Goal: Task Accomplishment & Management: Manage account settings

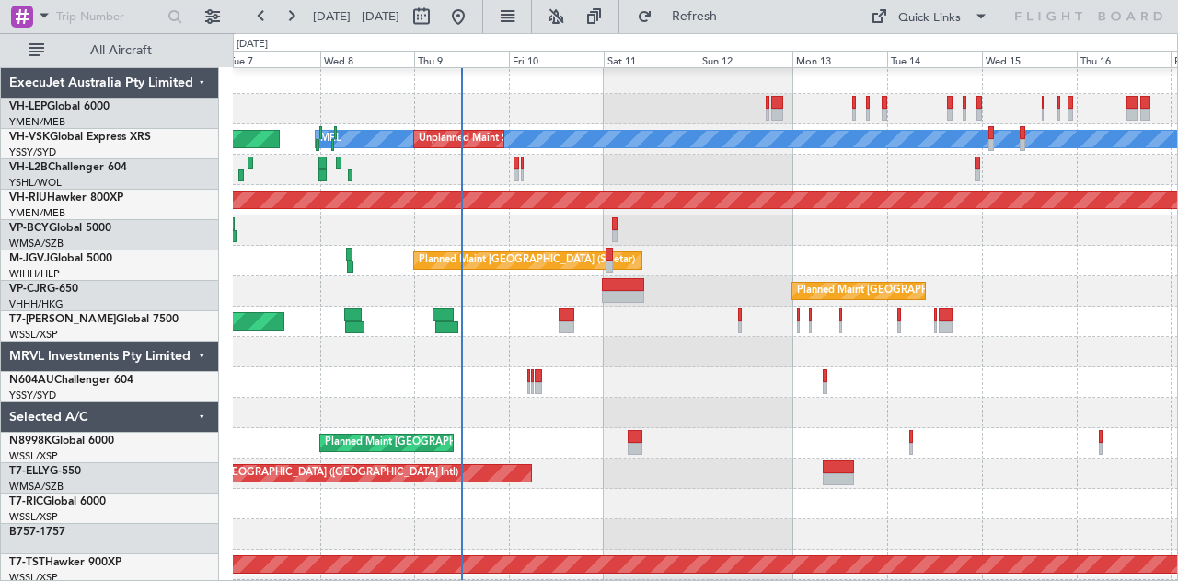
click at [434, 327] on div "Planned Maint [GEOGRAPHIC_DATA] (Seletar)" at bounding box center [705, 321] width 945 height 30
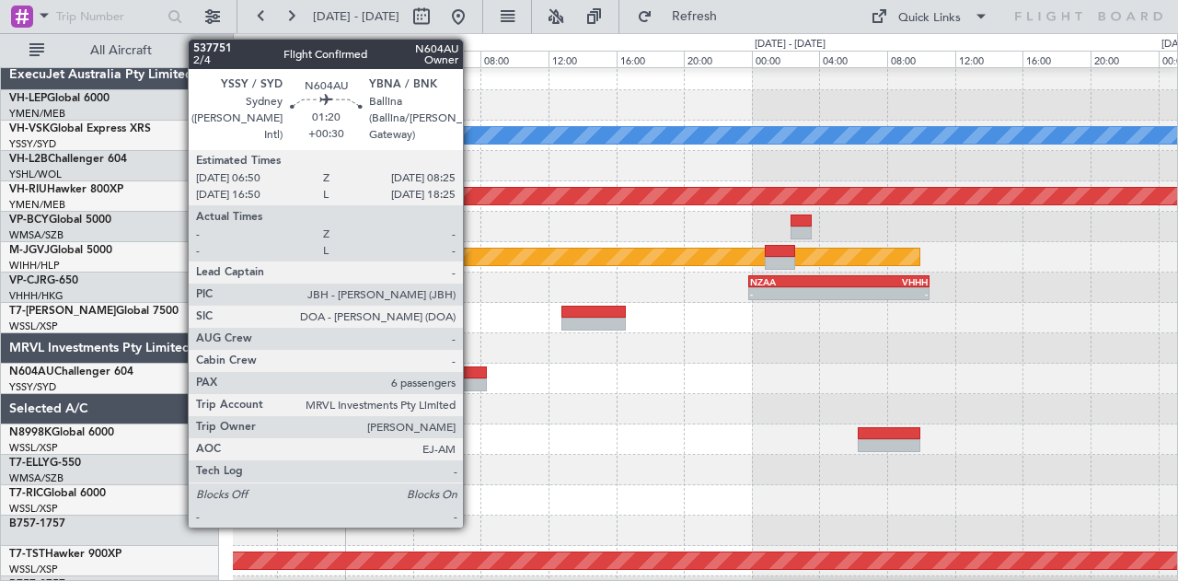
click at [472, 376] on div at bounding box center [474, 372] width 28 height 13
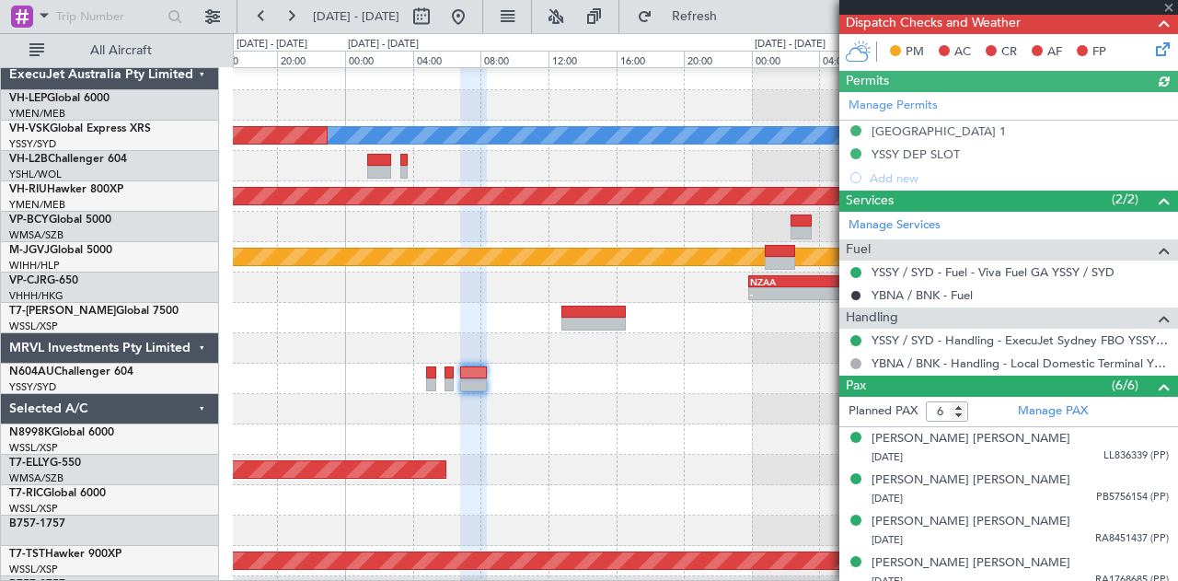
scroll to position [458, 0]
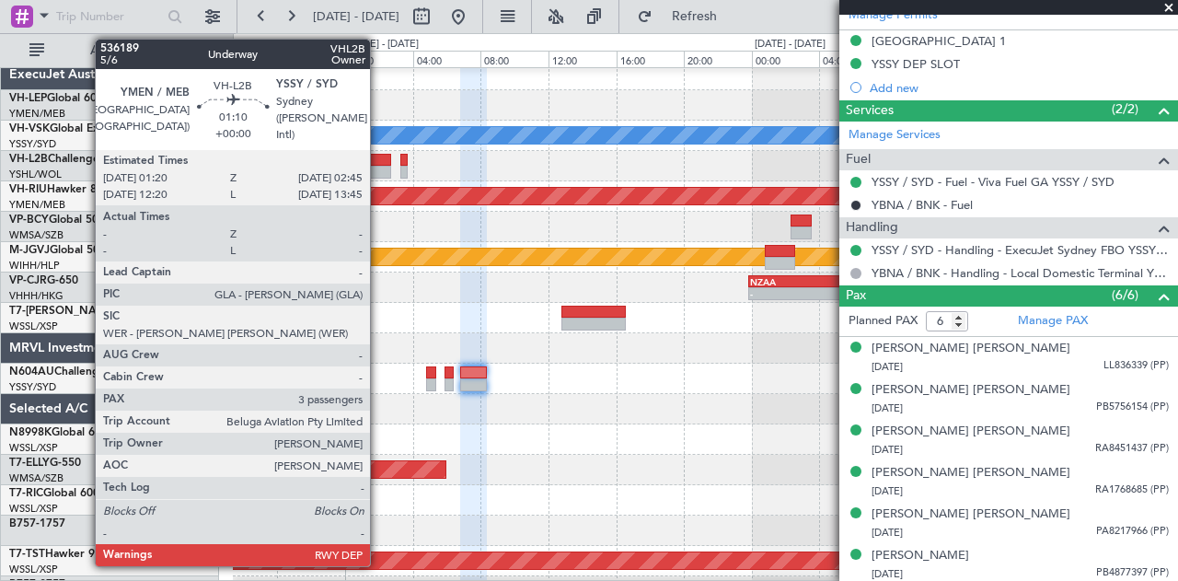
click at [379, 162] on div at bounding box center [379, 160] width 25 height 13
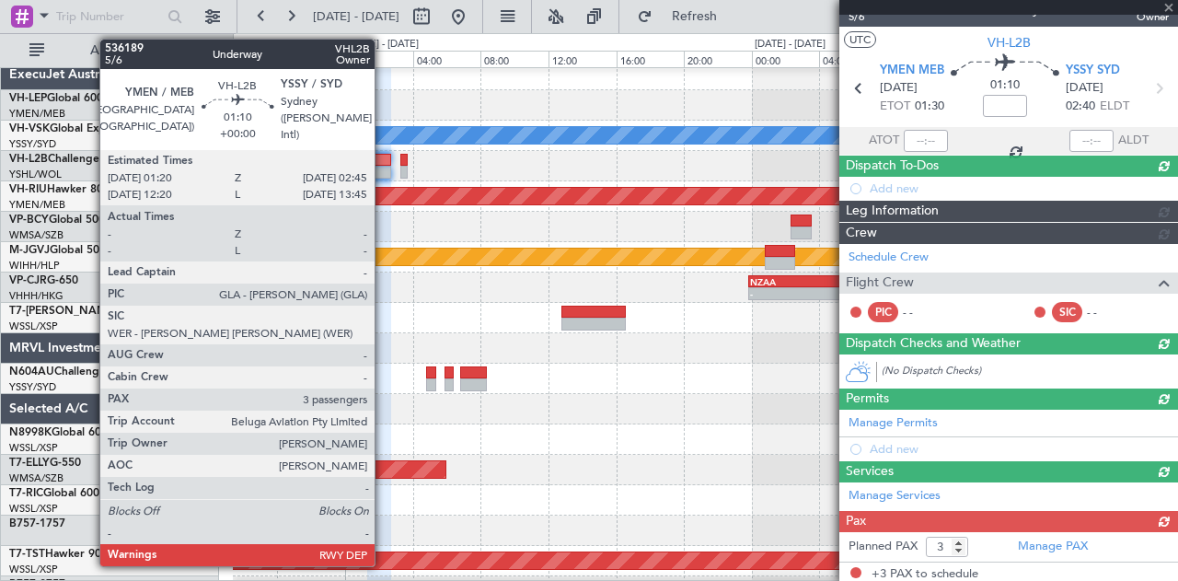
scroll to position [282, 0]
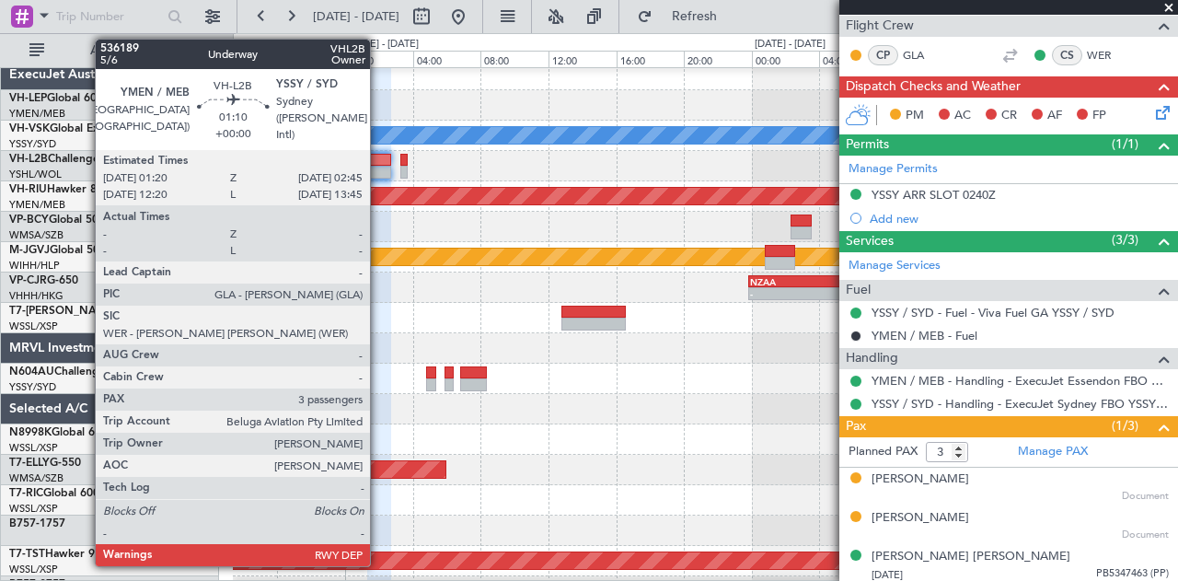
click at [378, 167] on div at bounding box center [379, 172] width 25 height 13
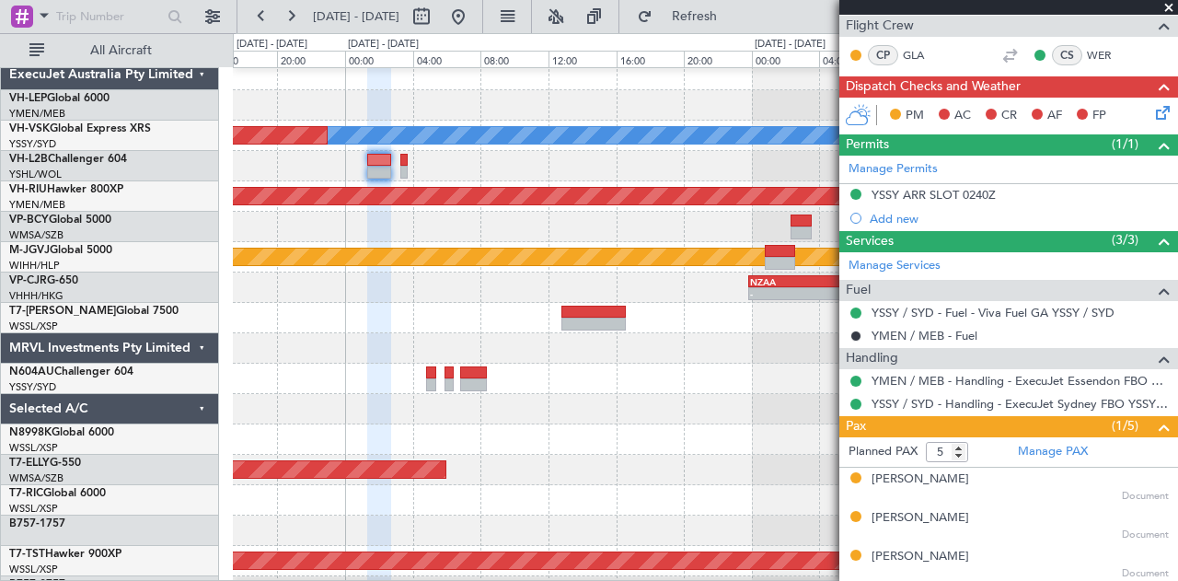
scroll to position [359, 0]
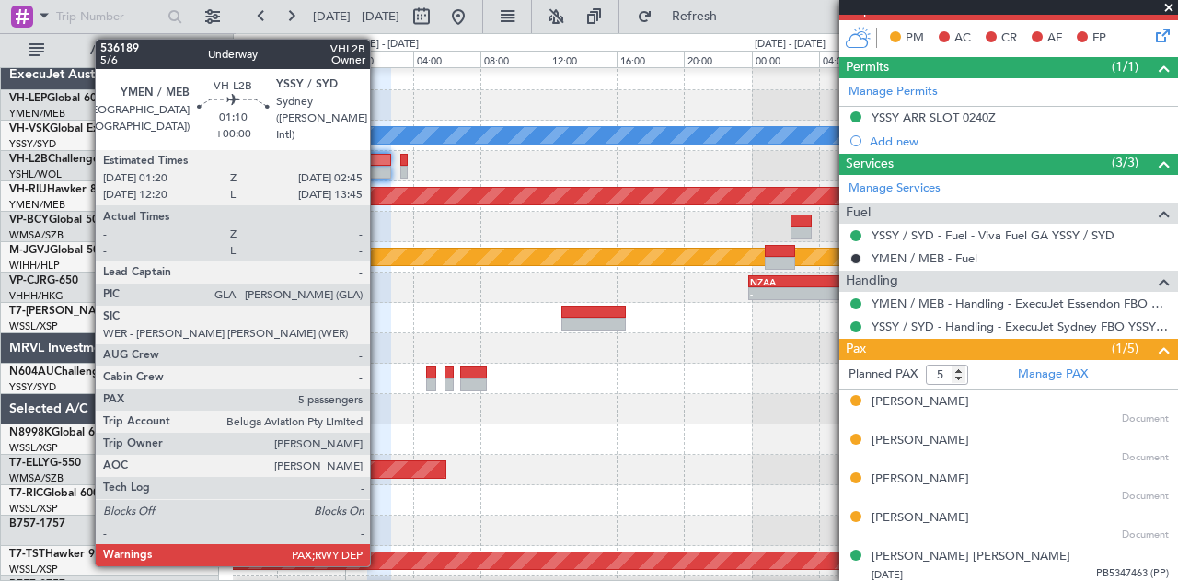
click at [379, 161] on div at bounding box center [379, 160] width 25 height 13
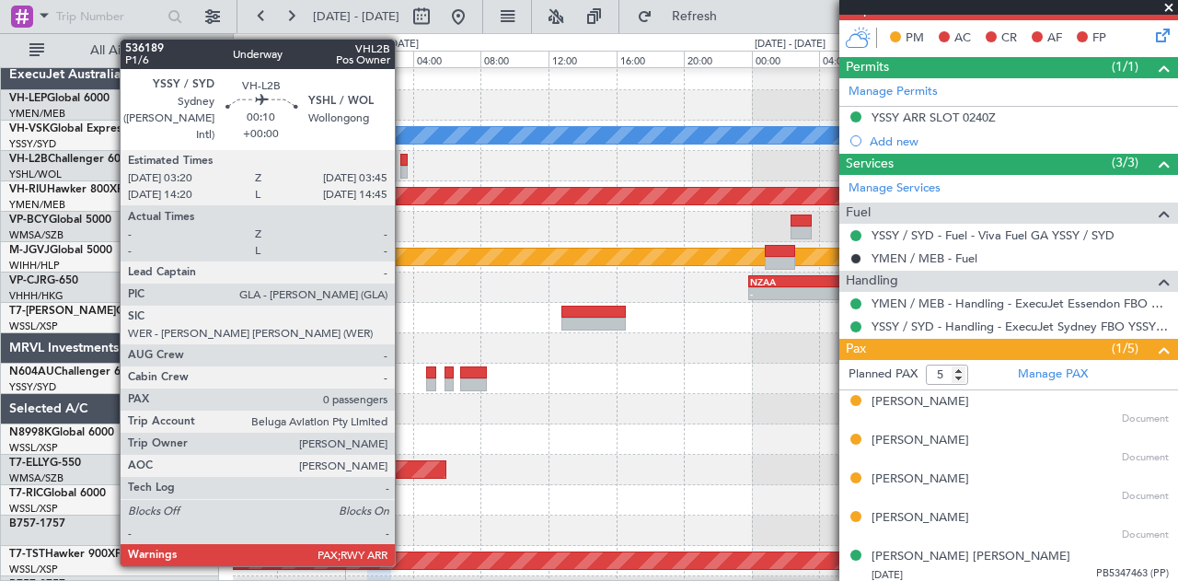
click at [404, 160] on div at bounding box center [403, 160] width 7 height 13
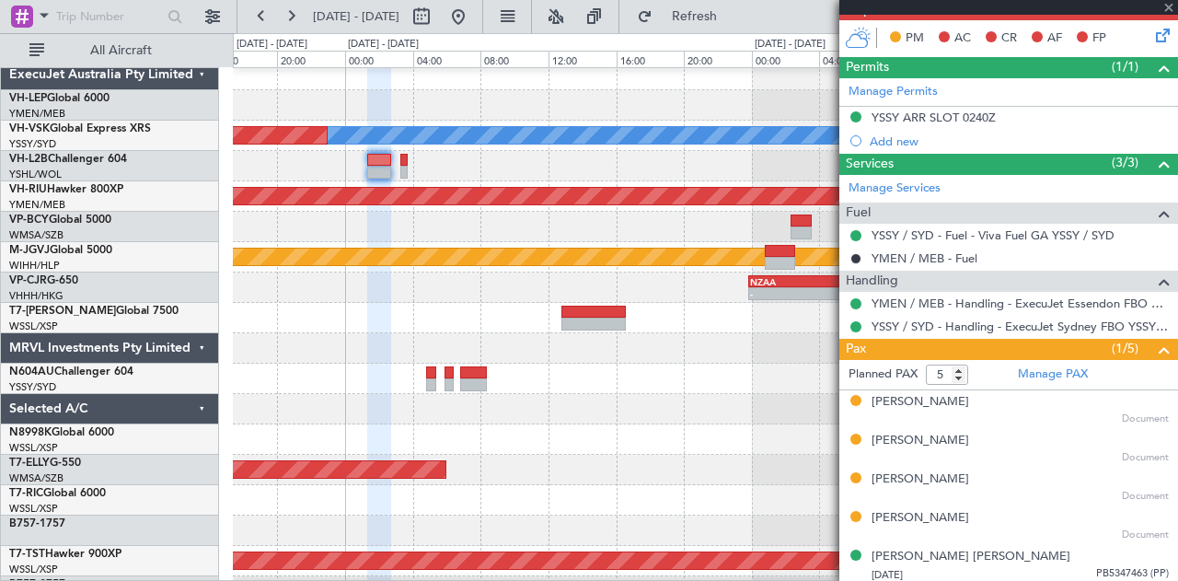
click at [404, 160] on div at bounding box center [403, 160] width 7 height 13
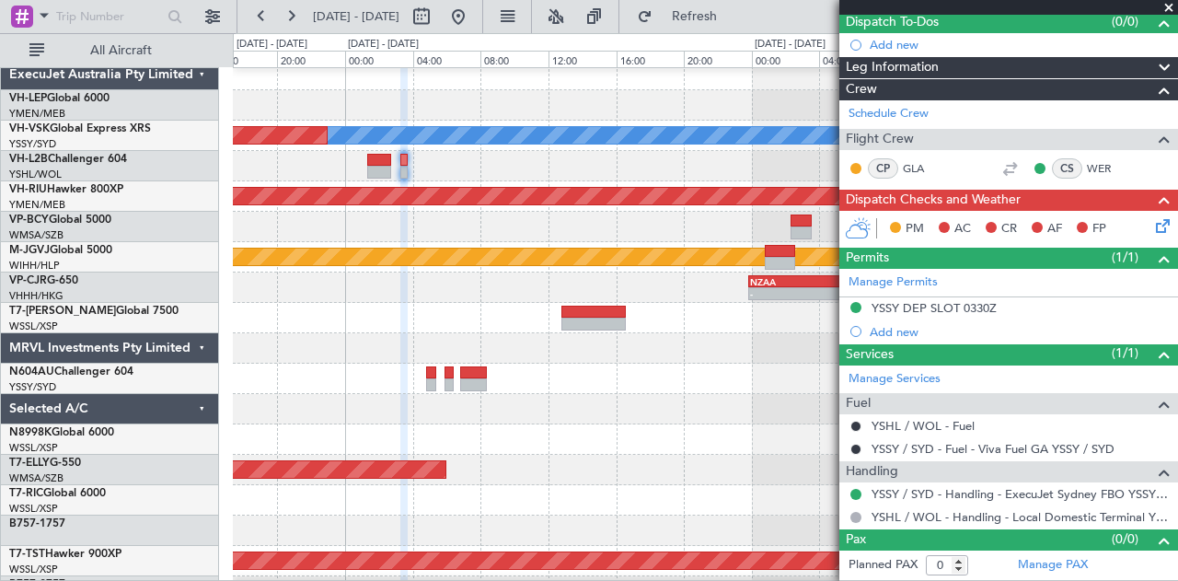
scroll to position [164, 0]
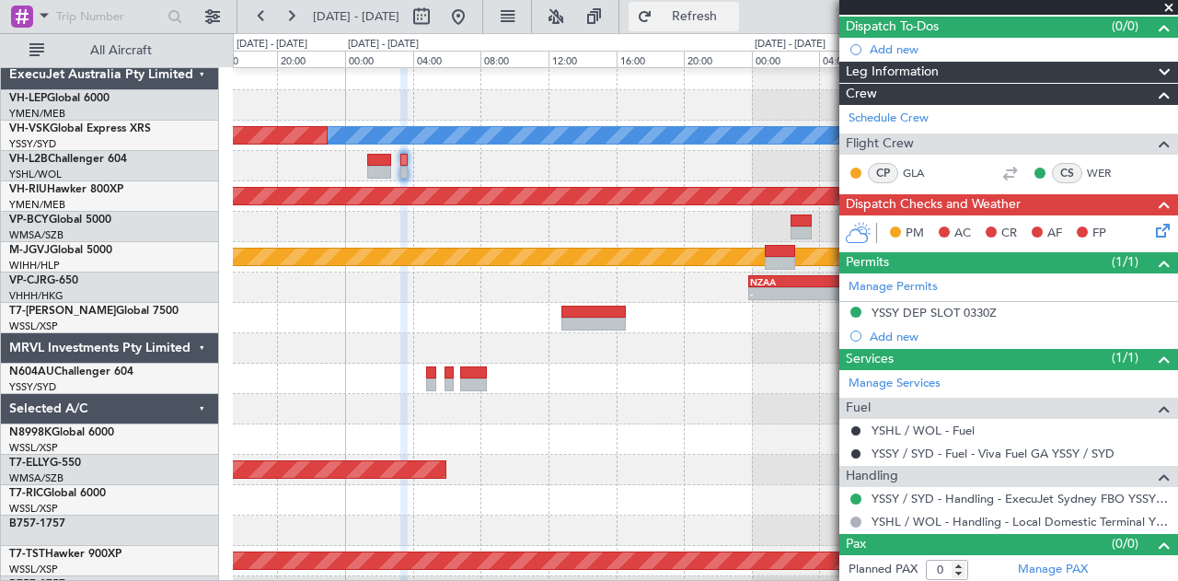
click at [733, 10] on span "Refresh" at bounding box center [694, 16] width 77 height 13
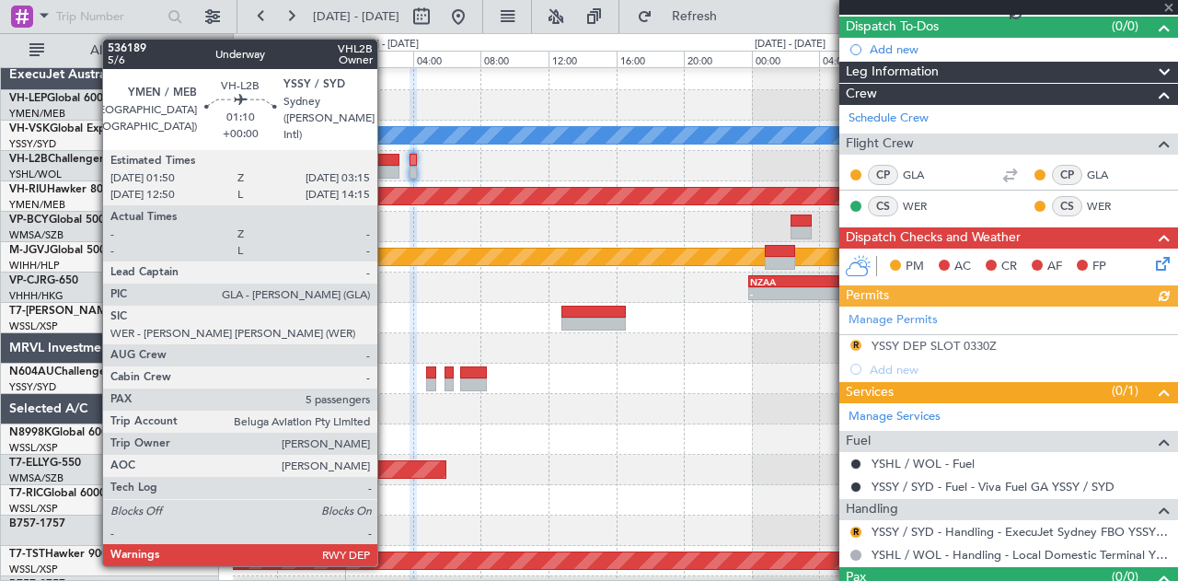
scroll to position [196, 0]
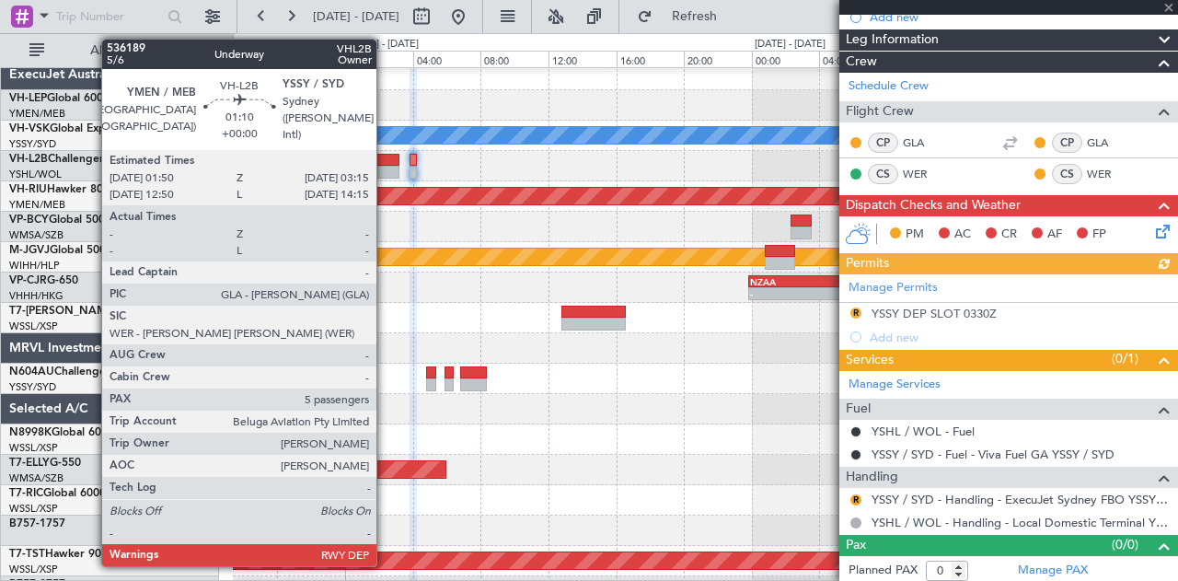
click at [386, 167] on div at bounding box center [387, 172] width 25 height 13
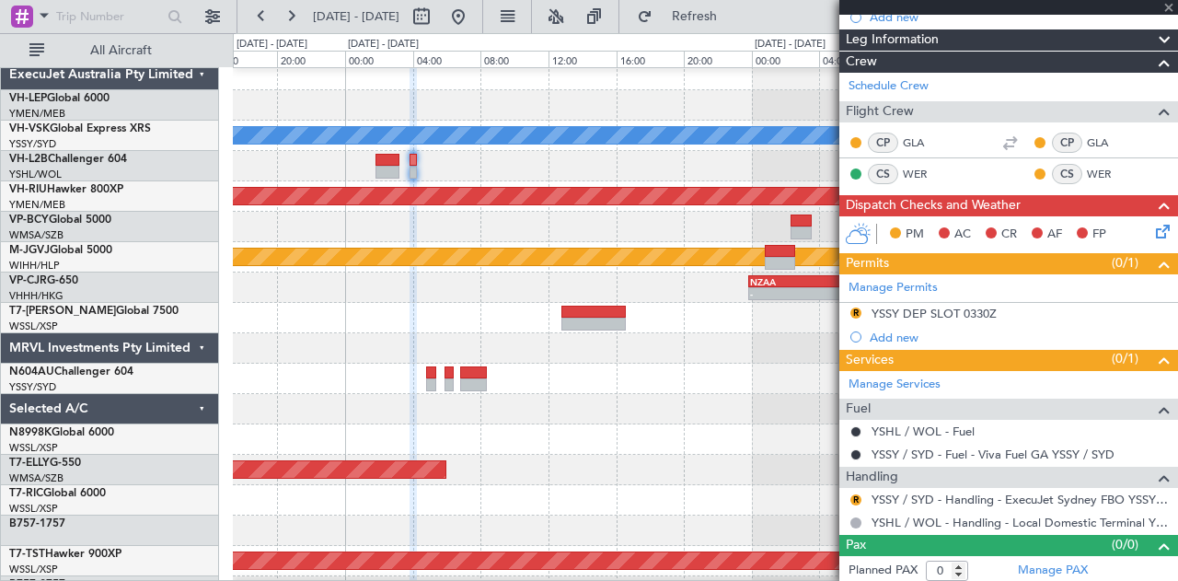
scroll to position [0, 0]
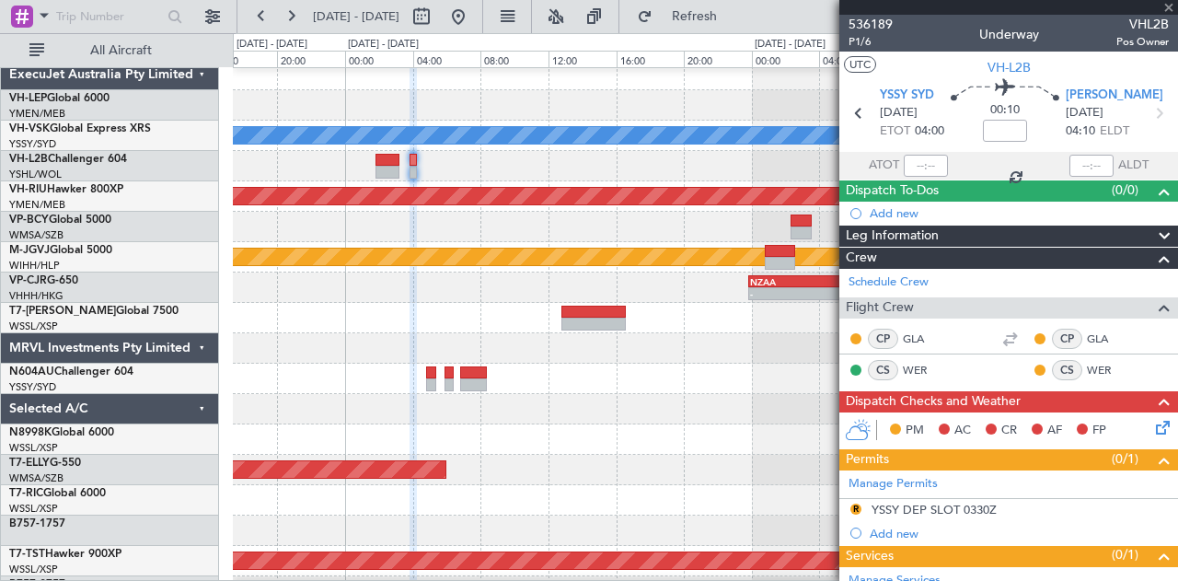
type input "5"
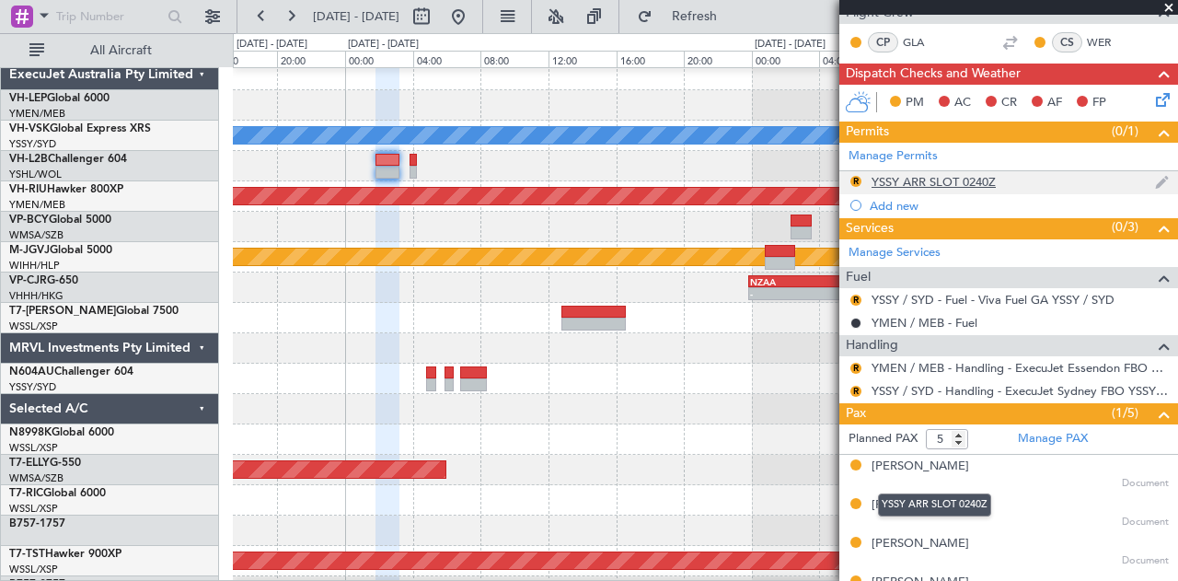
scroll to position [359, 0]
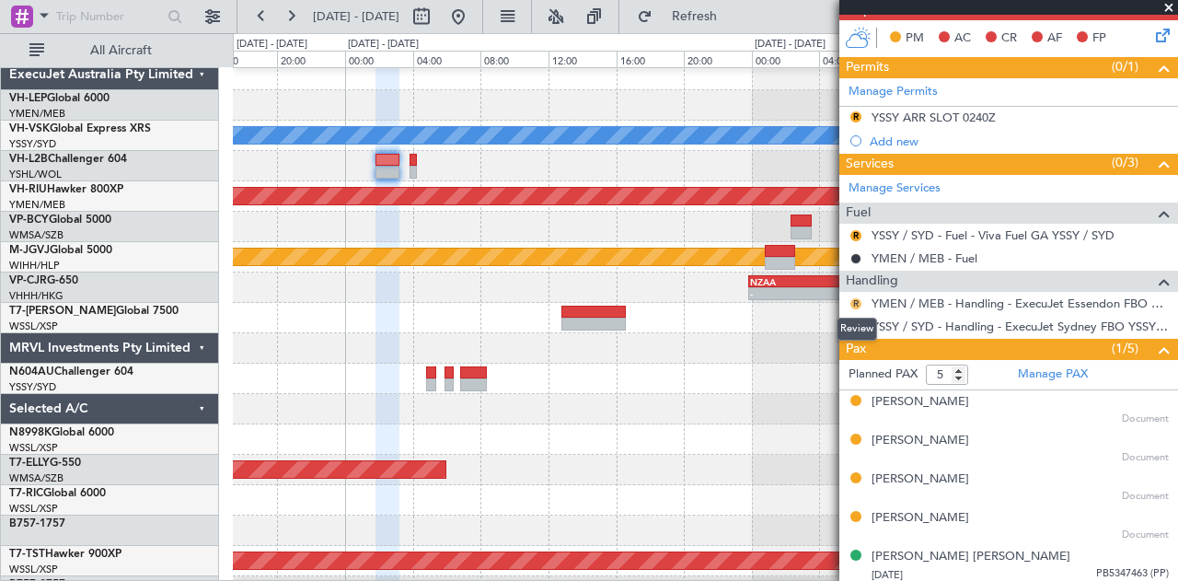
click at [857, 298] on button "R" at bounding box center [855, 303] width 11 height 11
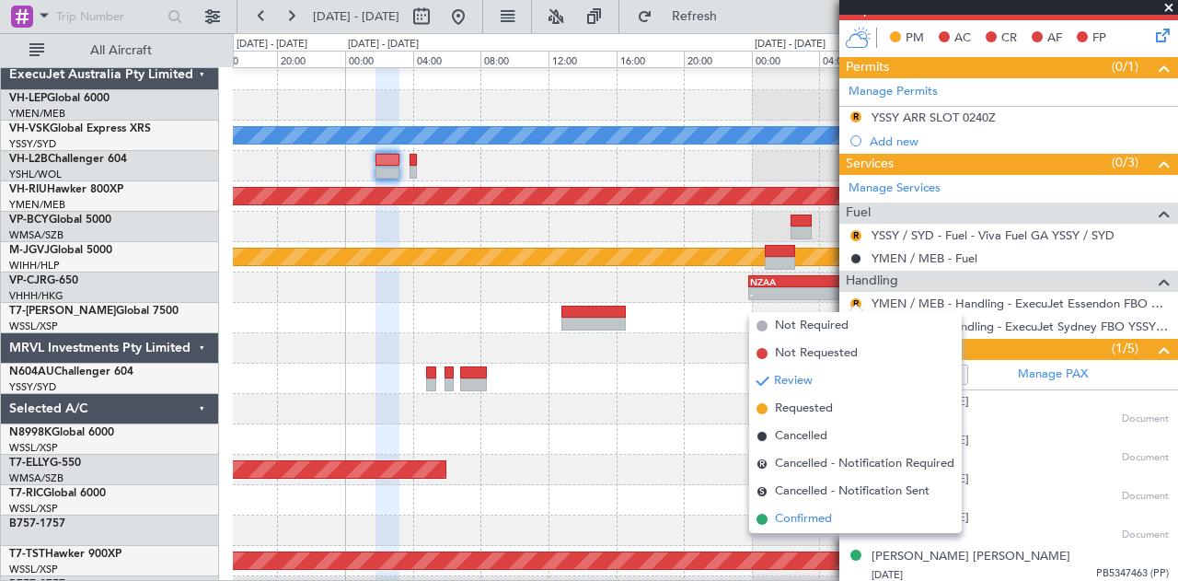
click at [786, 518] on span "Confirmed" at bounding box center [803, 519] width 57 height 18
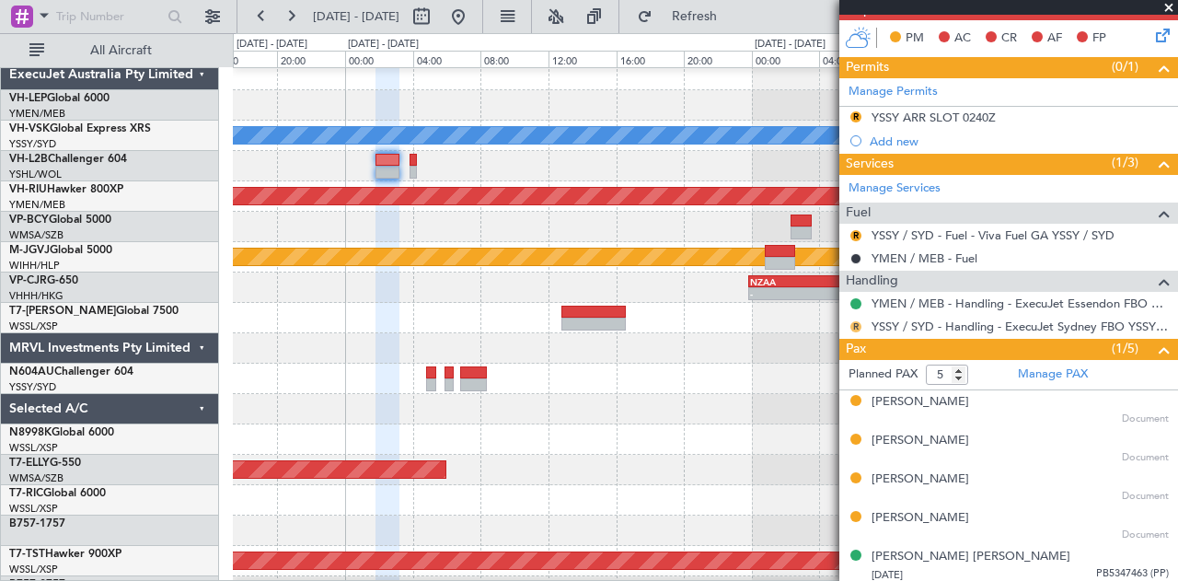
click at [856, 321] on button "R" at bounding box center [855, 326] width 11 height 11
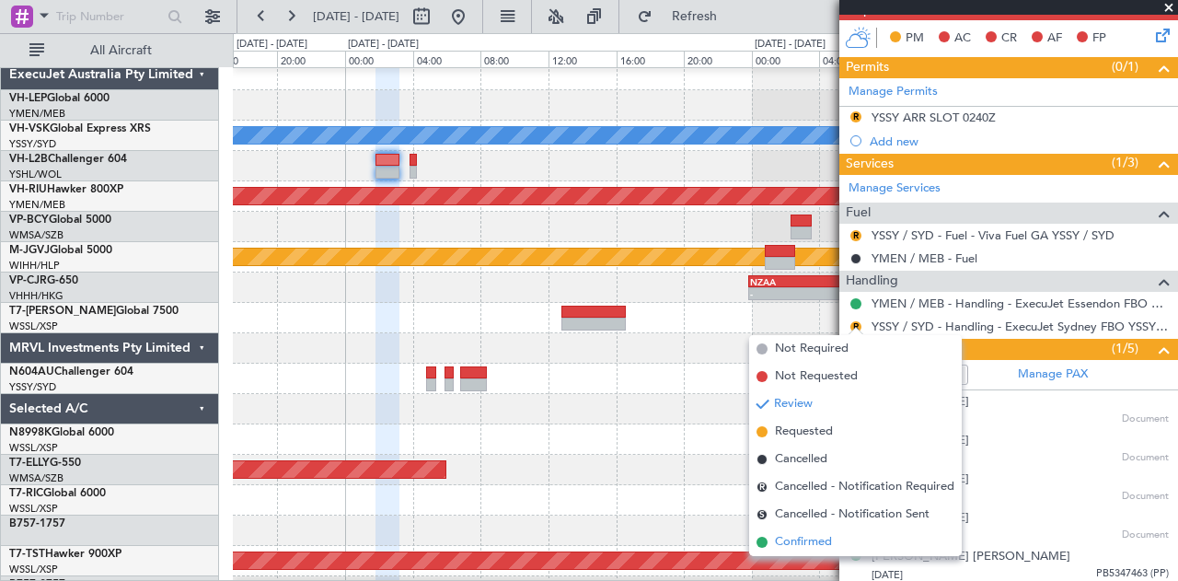
click at [808, 543] on span "Confirmed" at bounding box center [803, 542] width 57 height 18
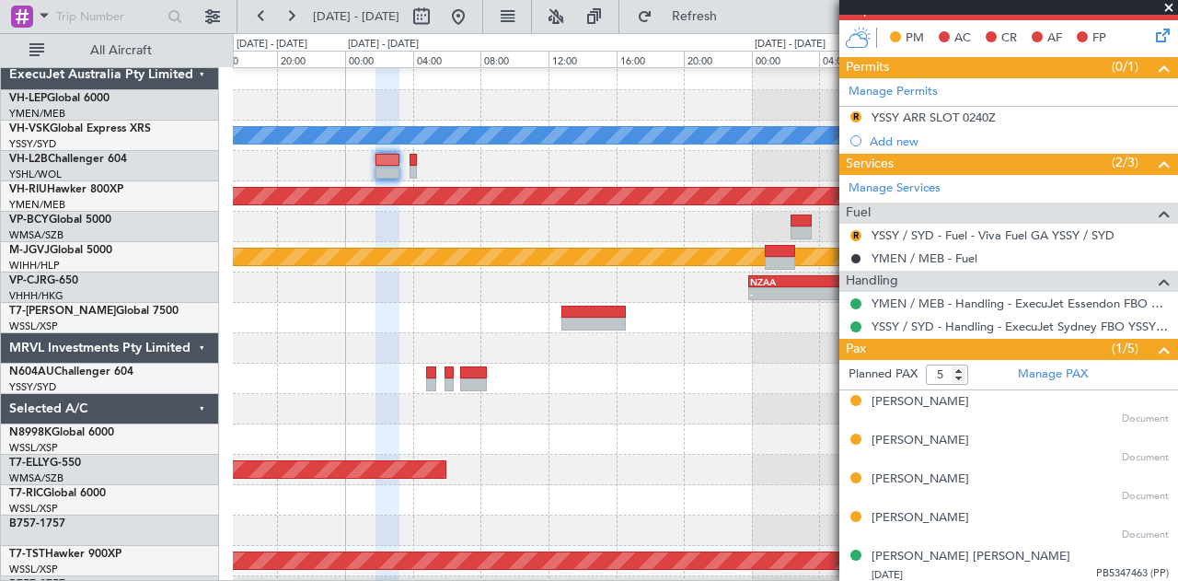
click at [854, 228] on div "R" at bounding box center [855, 235] width 15 height 15
click at [856, 230] on button "R" at bounding box center [855, 235] width 11 height 11
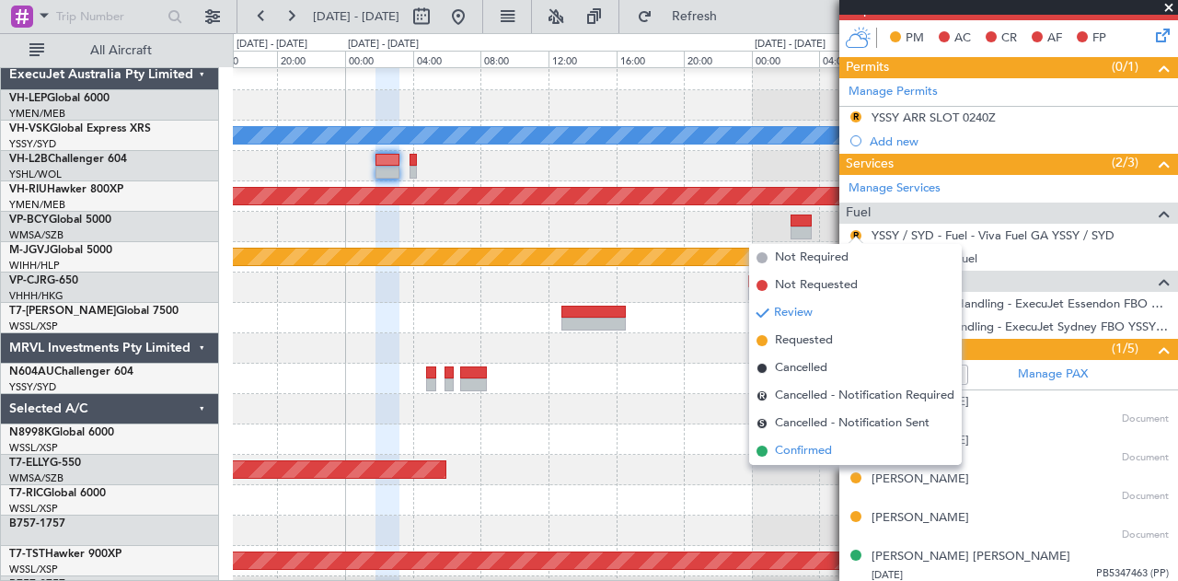
click at [834, 446] on li "Confirmed" at bounding box center [855, 451] width 213 height 28
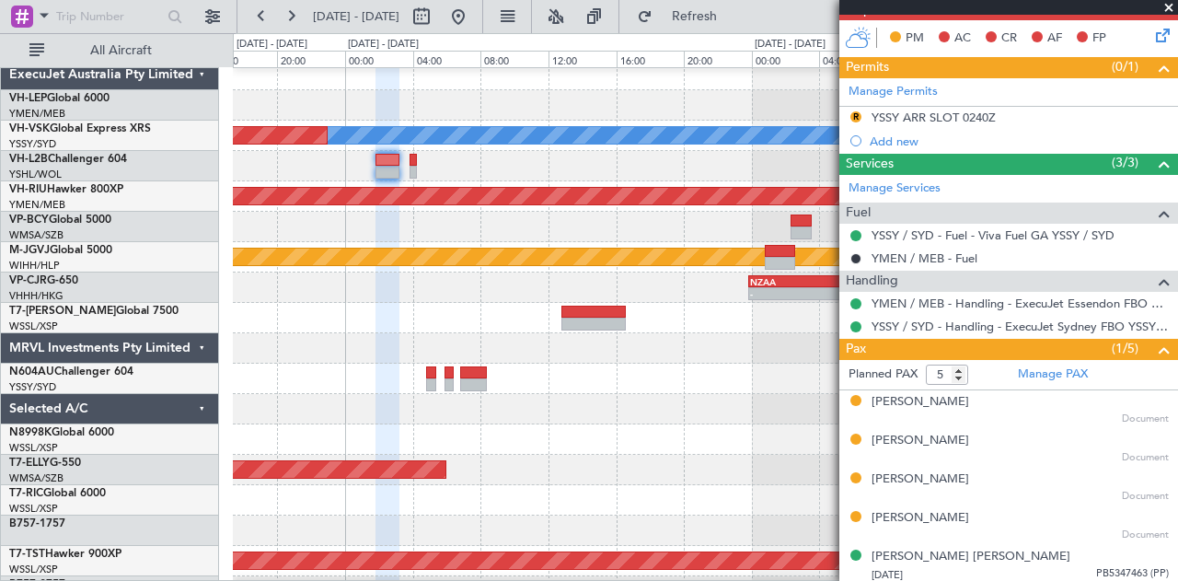
click at [856, 112] on button "R" at bounding box center [855, 116] width 11 height 11
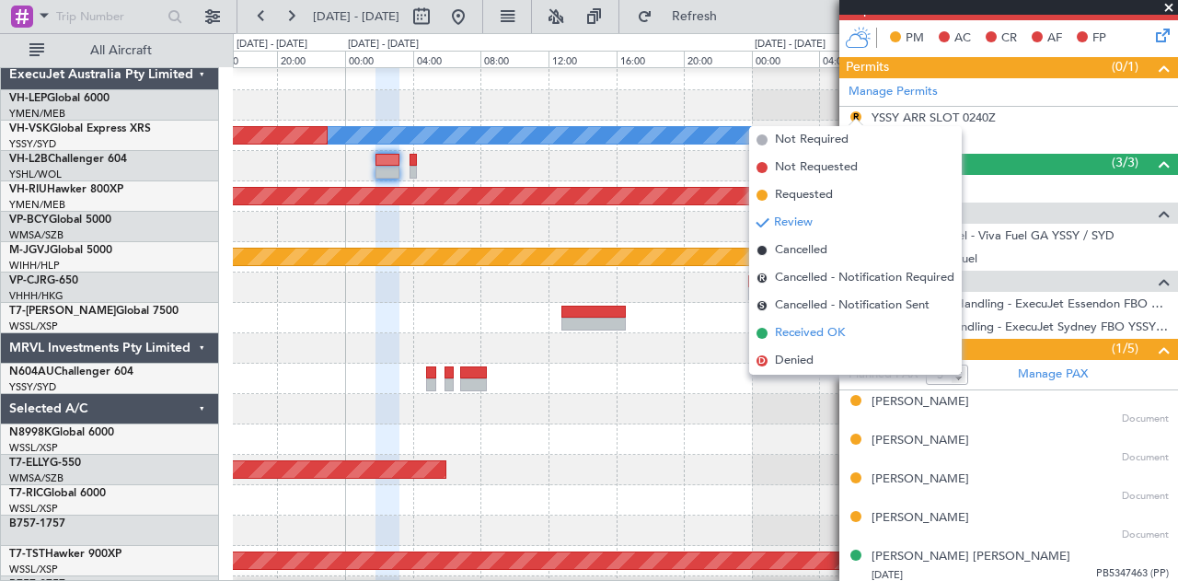
click at [806, 330] on span "Received OK" at bounding box center [810, 333] width 70 height 18
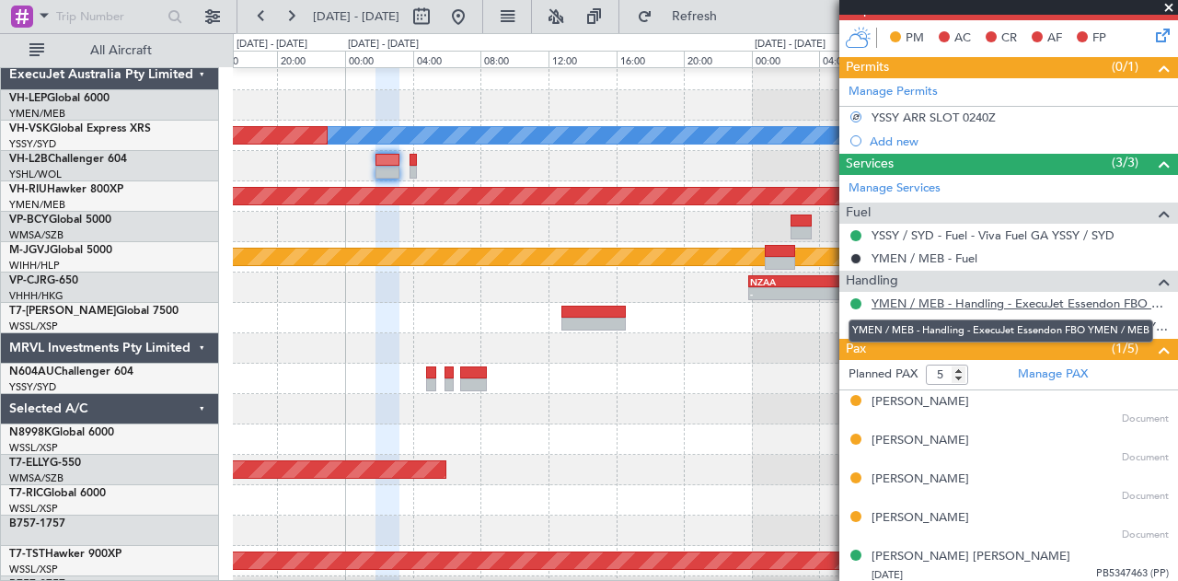
scroll to position [83, 0]
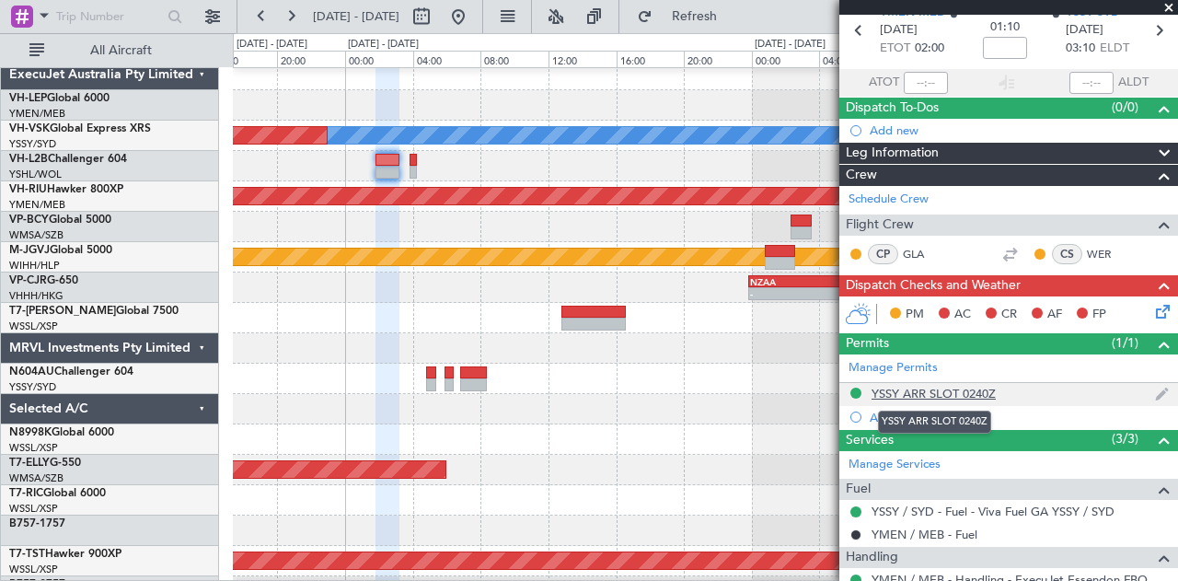
click at [939, 386] on div "YSSY ARR SLOT 0240Z" at bounding box center [933, 394] width 124 height 16
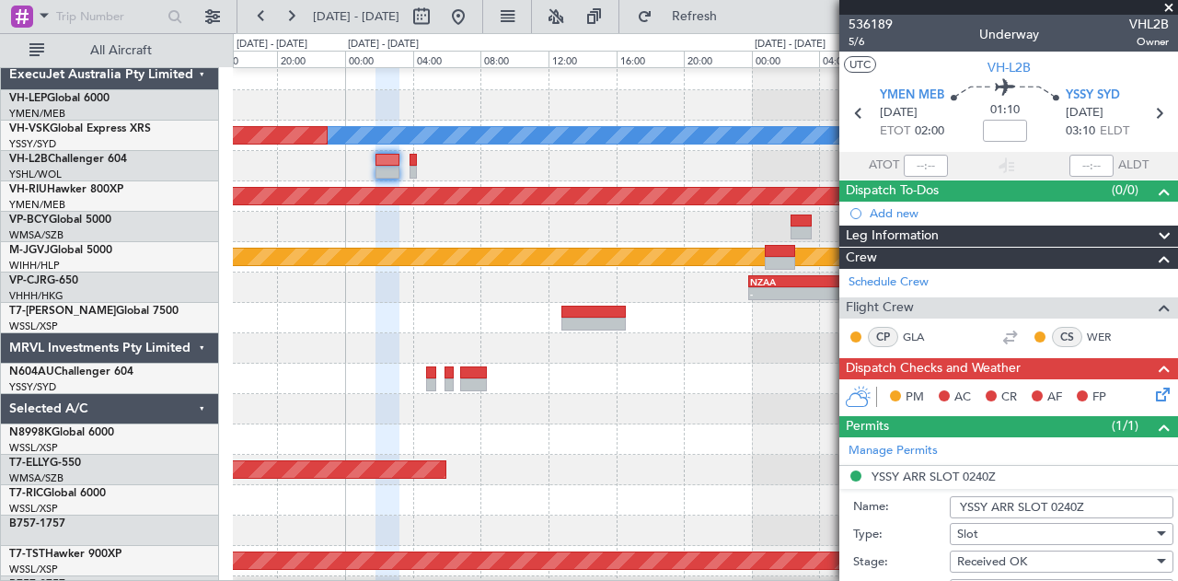
scroll to position [276, 0]
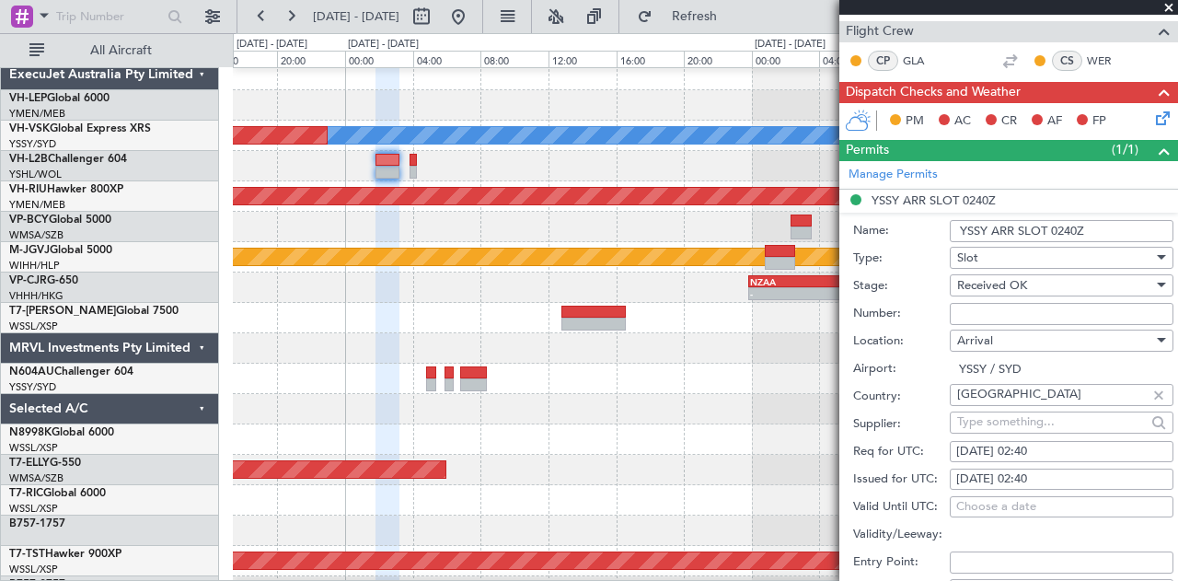
click at [1054, 446] on div "[DATE] 02:40" at bounding box center [1061, 452] width 211 height 18
select select "10"
select select "2025"
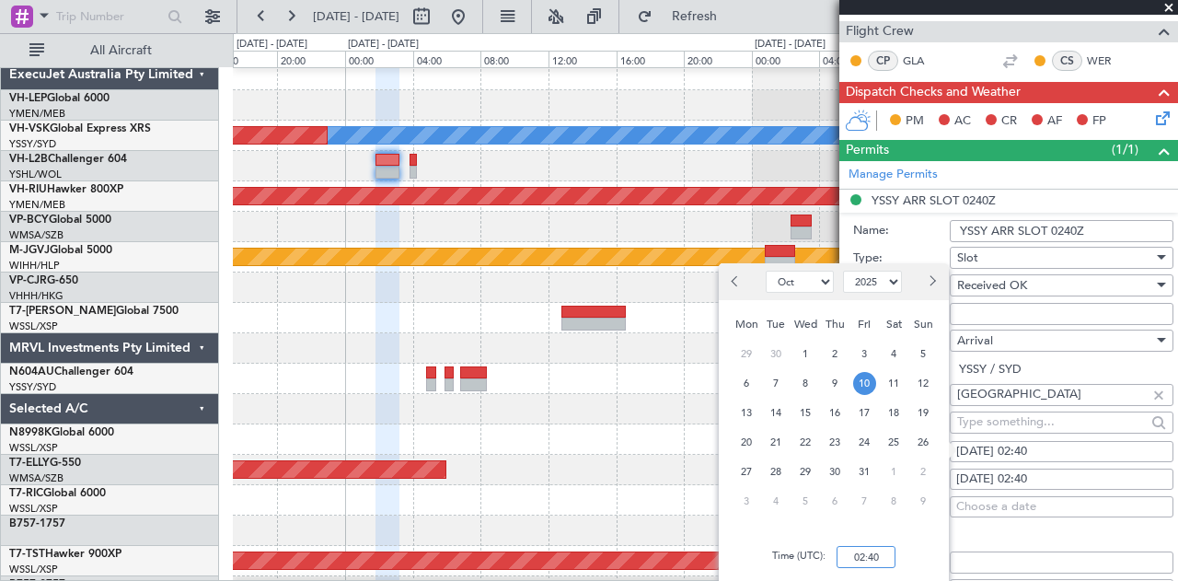
click at [881, 556] on input "02:40" at bounding box center [865, 557] width 59 height 22
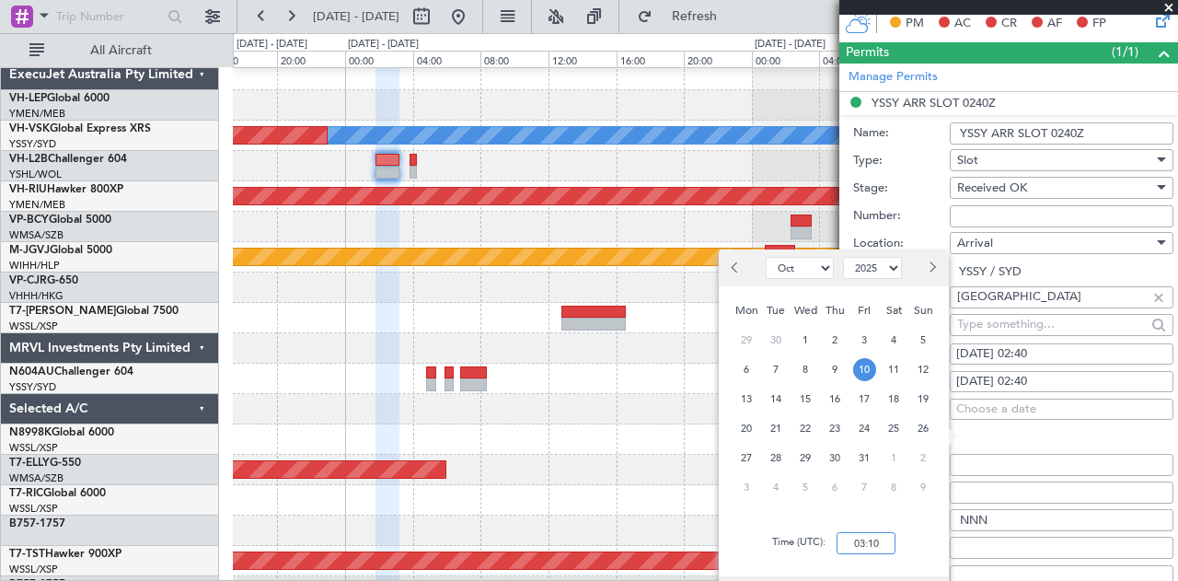
scroll to position [460, 0]
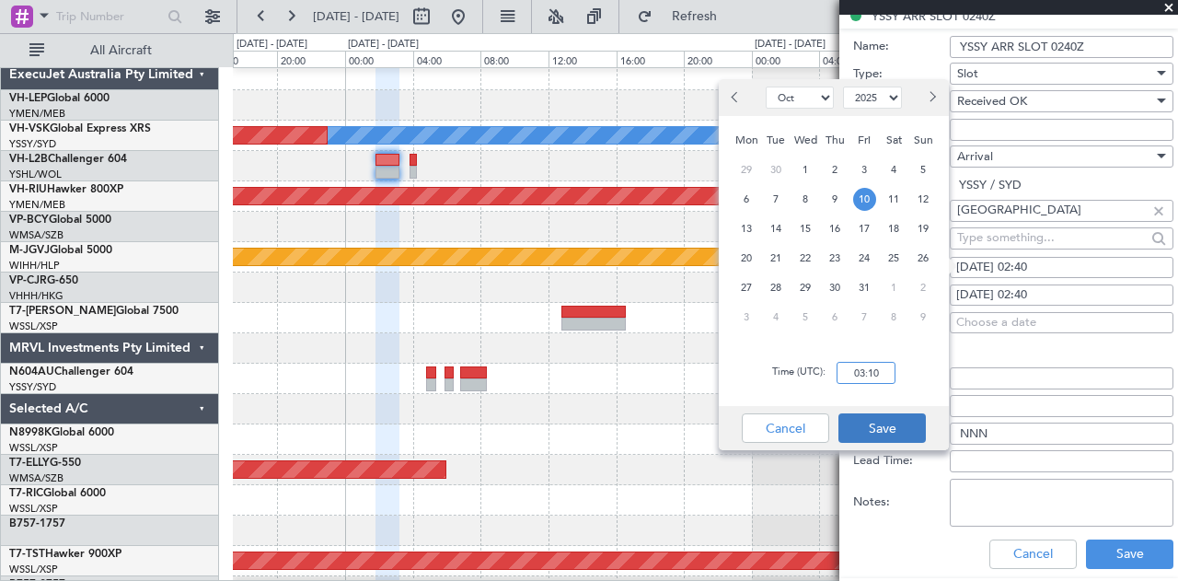
type input "03:10"
click at [905, 420] on button "Save" at bounding box center [881, 427] width 87 height 29
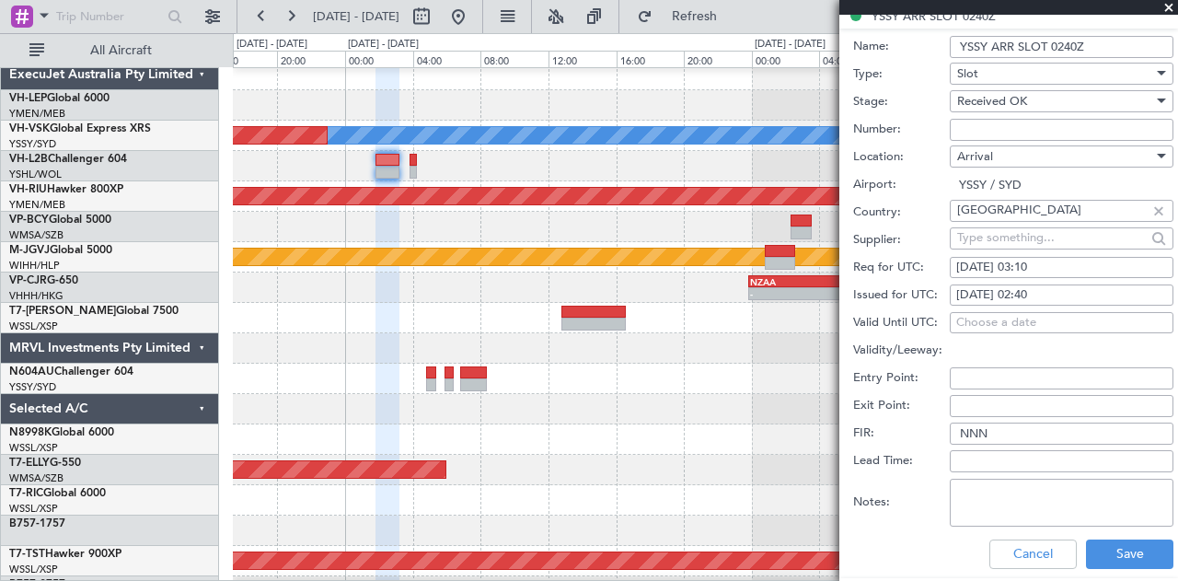
click at [1060, 286] on div "[DATE] 02:40" at bounding box center [1061, 295] width 211 height 18
select select "10"
select select "2025"
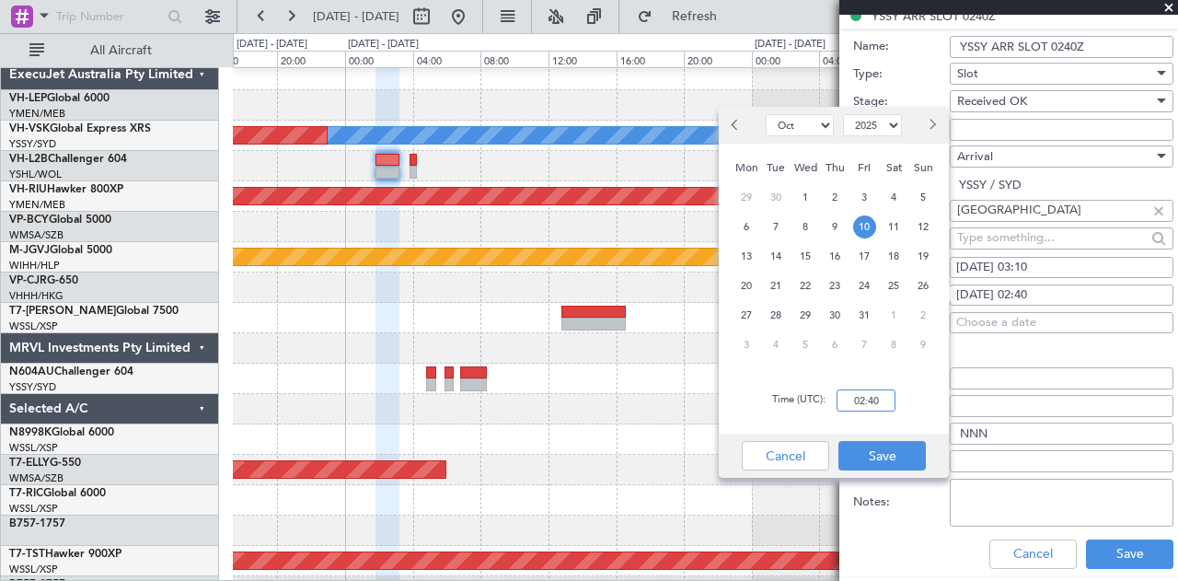
click at [884, 406] on input "02:40" at bounding box center [865, 400] width 59 height 22
type input "03:10"
click at [894, 453] on button "Save" at bounding box center [881, 455] width 87 height 29
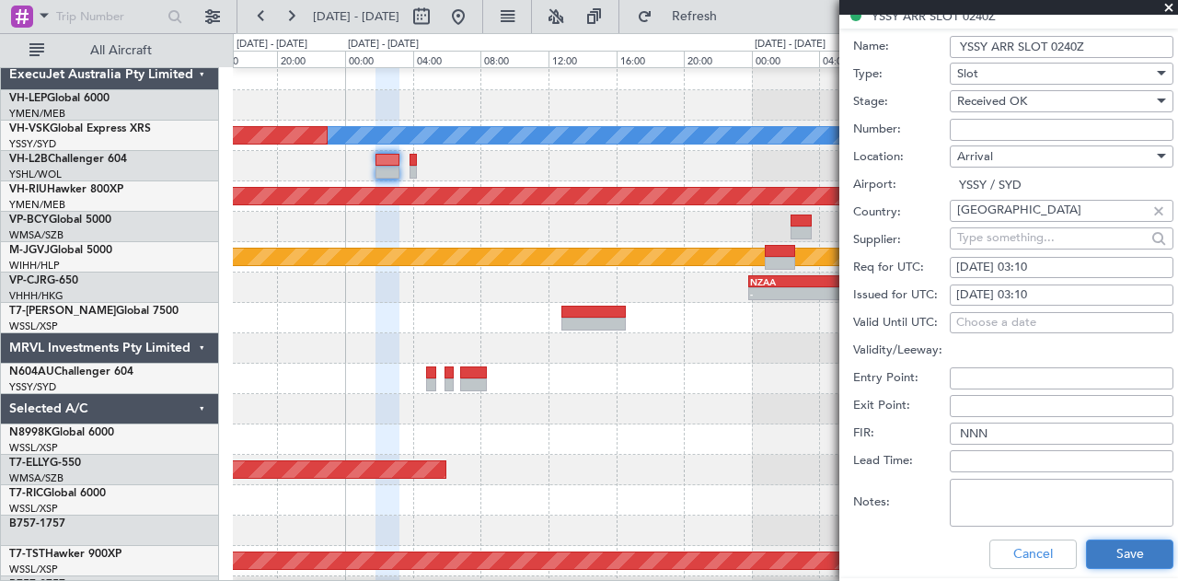
click at [1134, 549] on button "Save" at bounding box center [1129, 553] width 87 height 29
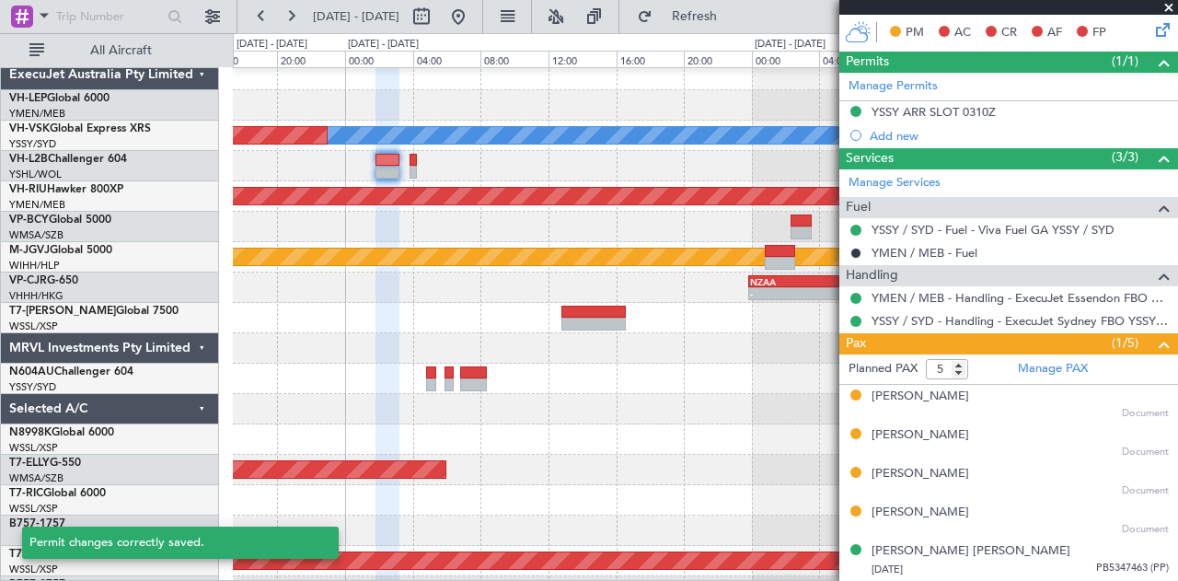
scroll to position [359, 0]
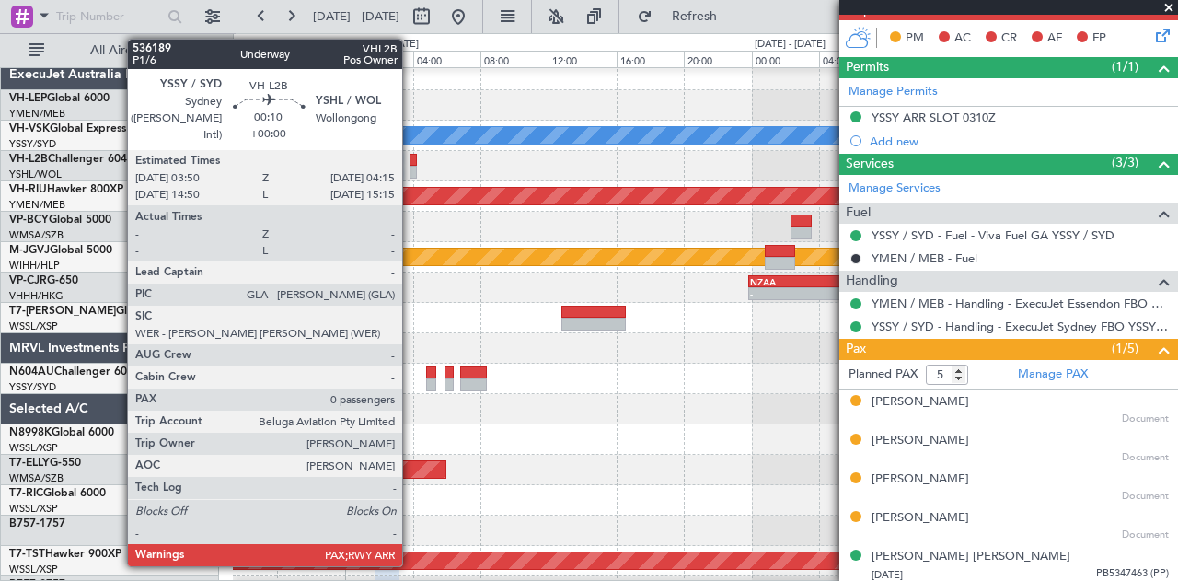
click at [411, 166] on div at bounding box center [412, 172] width 7 height 13
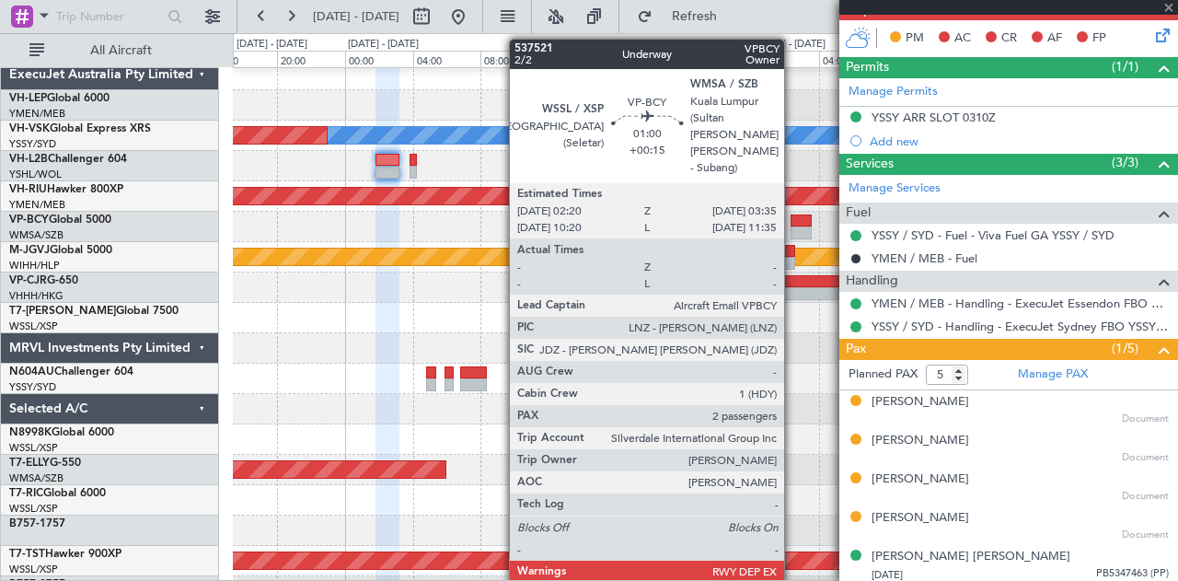
type input "0"
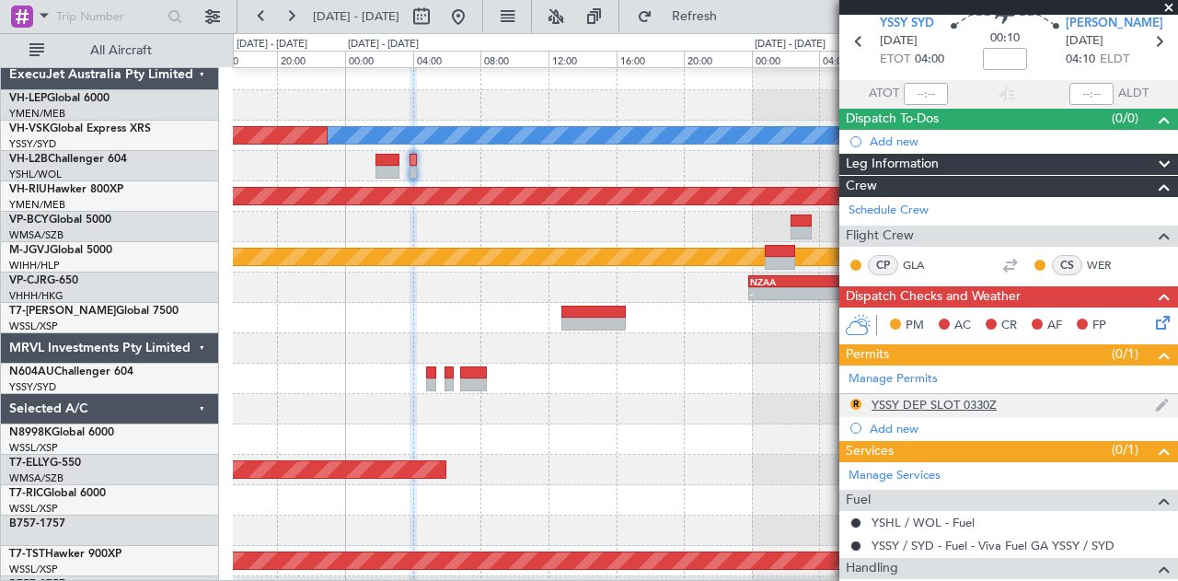
scroll to position [164, 0]
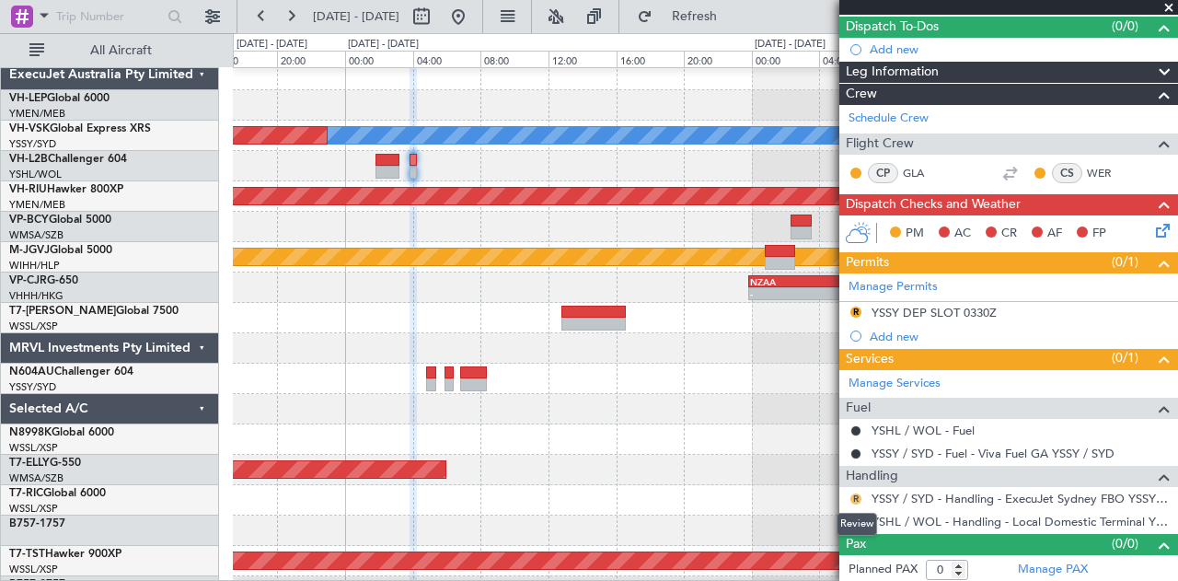
click at [853, 493] on button "R" at bounding box center [855, 498] width 11 height 11
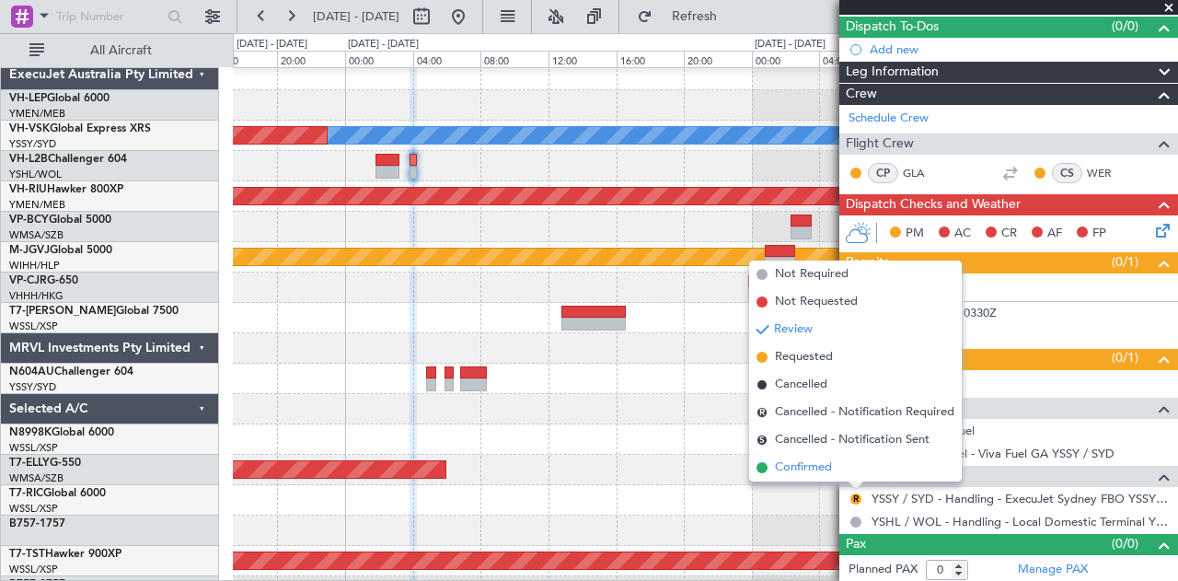
click at [823, 465] on span "Confirmed" at bounding box center [803, 467] width 57 height 18
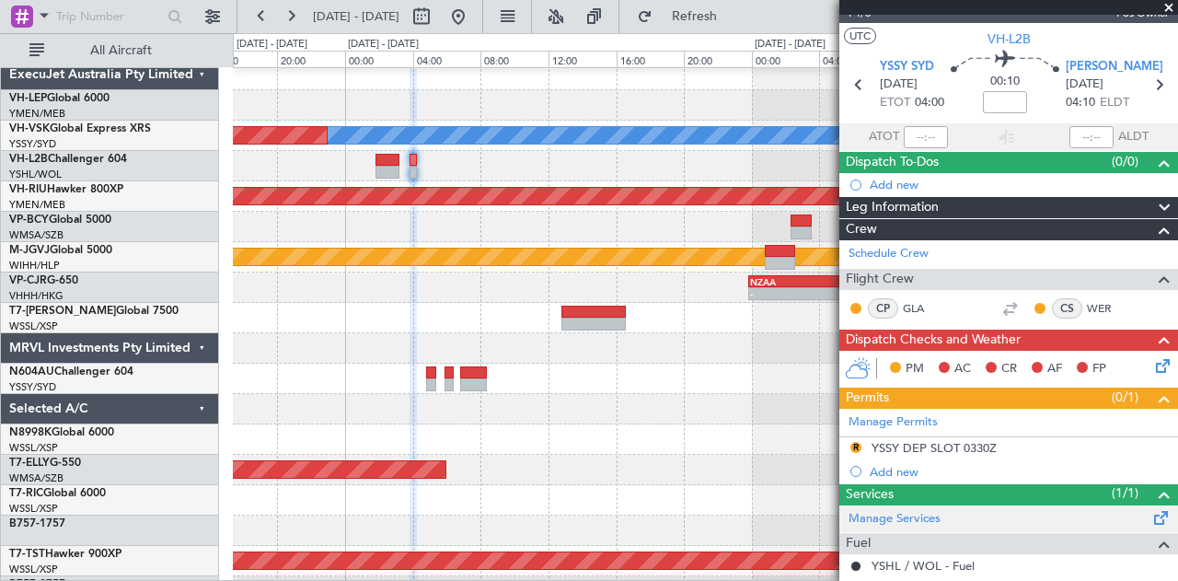
scroll to position [0, 0]
